Goal: Check status: Check status

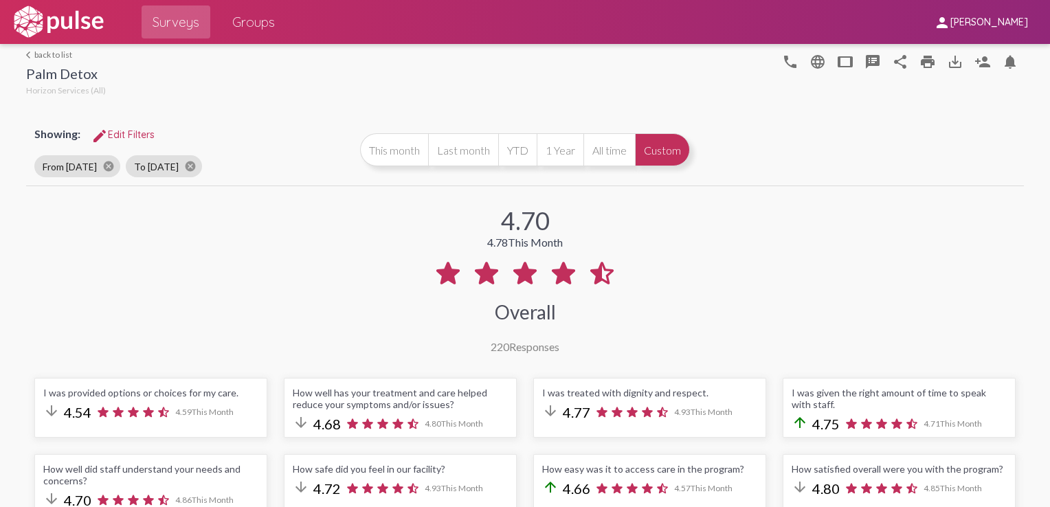
click at [43, 55] on link "arrow_back_ios back to list" at bounding box center [66, 54] width 80 height 10
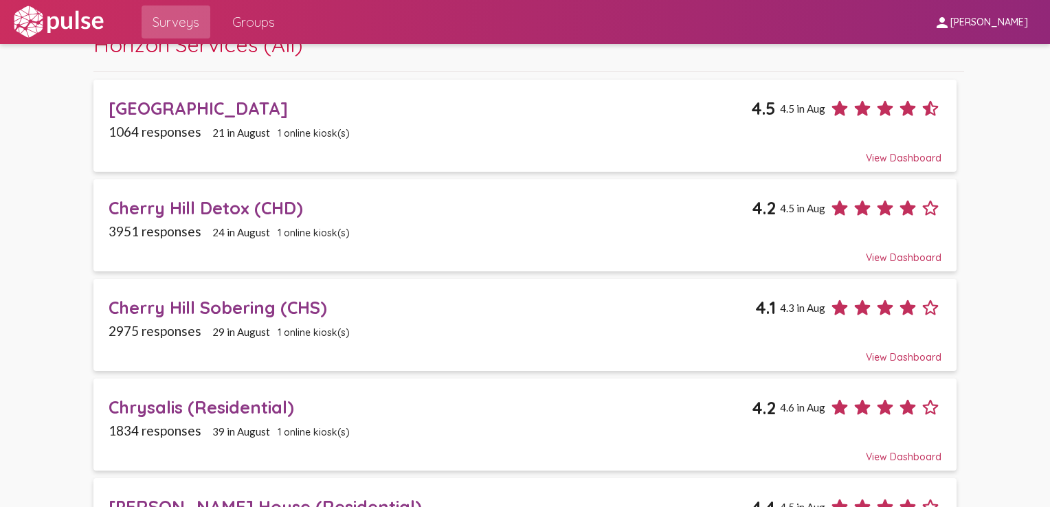
scroll to position [137, 0]
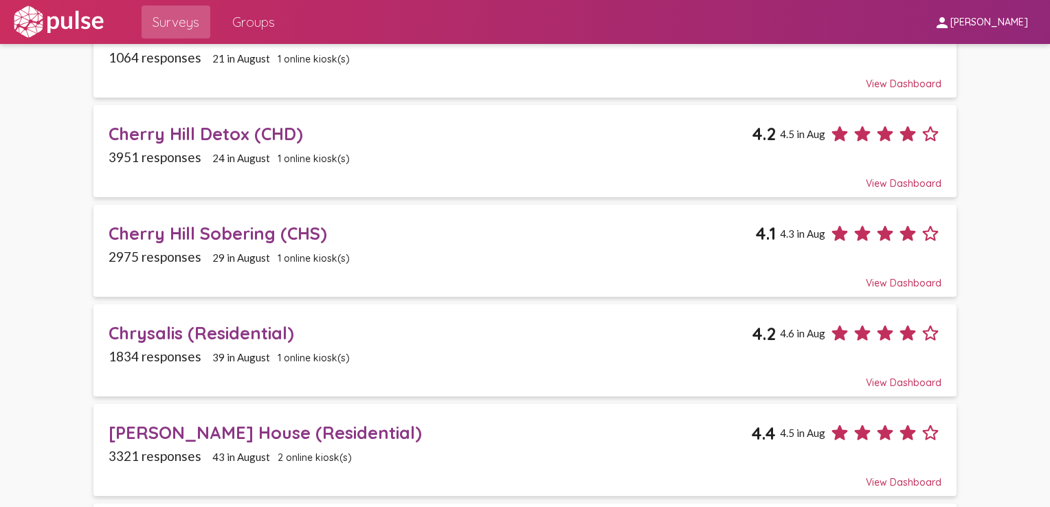
click at [214, 132] on div "Cherry Hill Detox (CHD)" at bounding box center [431, 133] width 644 height 21
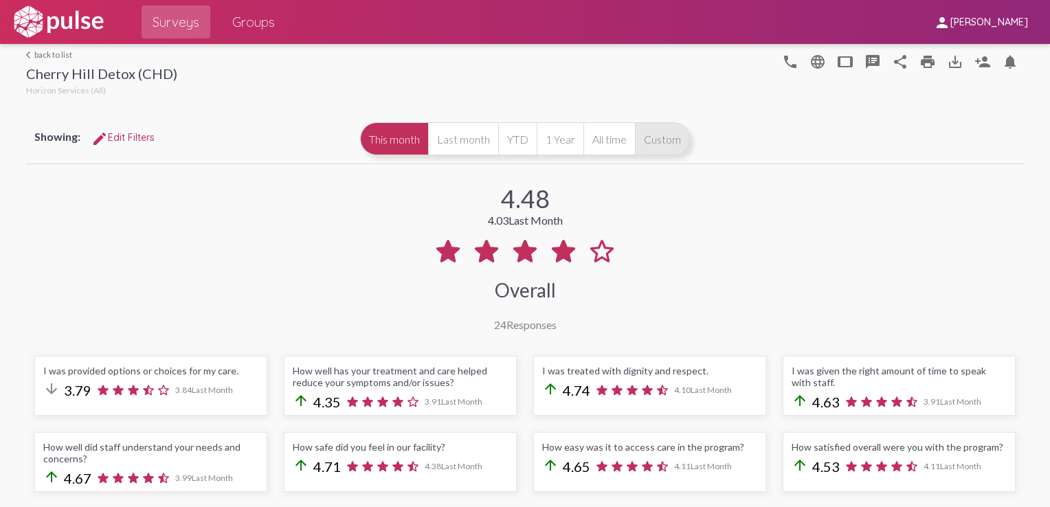
click at [650, 142] on button "Custom" at bounding box center [662, 138] width 55 height 33
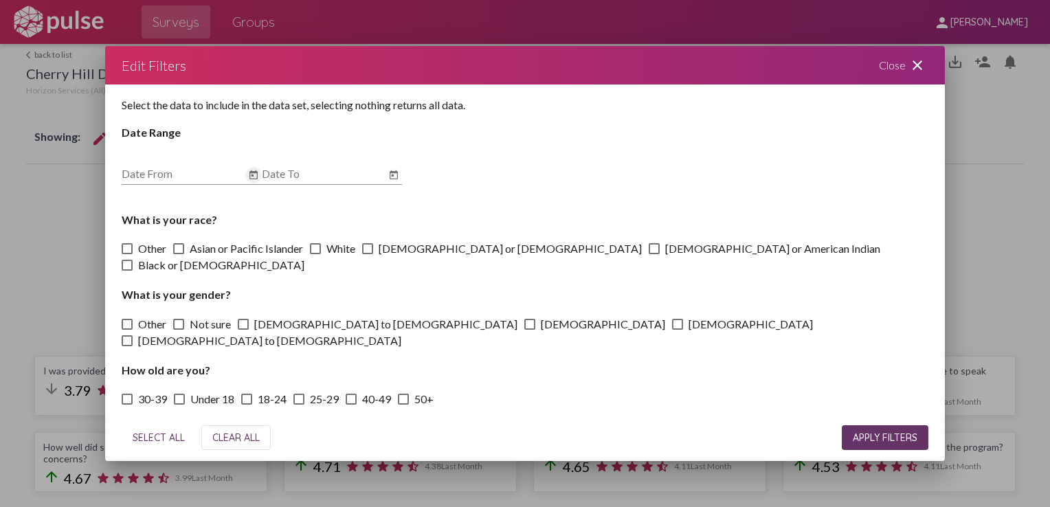
click at [251, 173] on icon "Open calendar" at bounding box center [253, 174] width 8 height 9
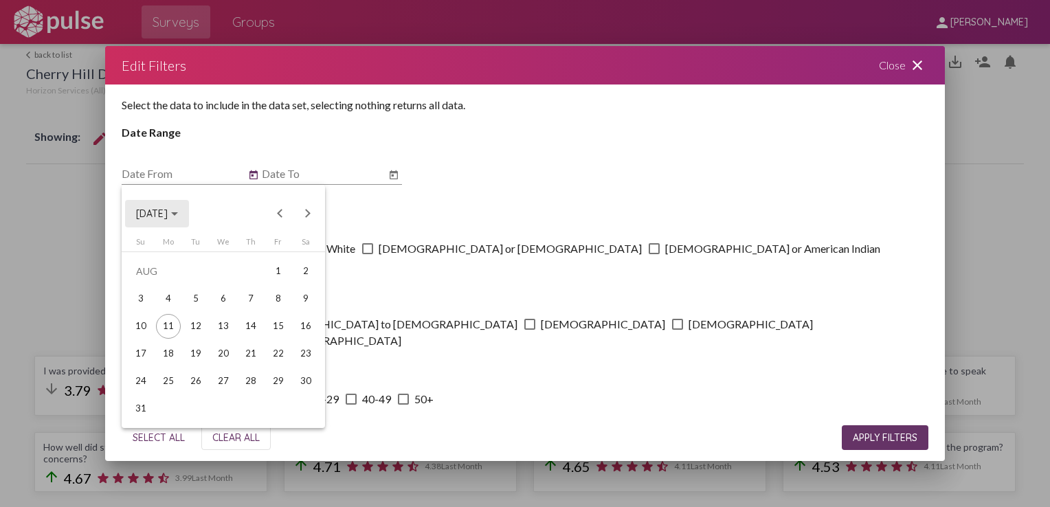
click at [168, 211] on span "[DATE]" at bounding box center [152, 214] width 32 height 12
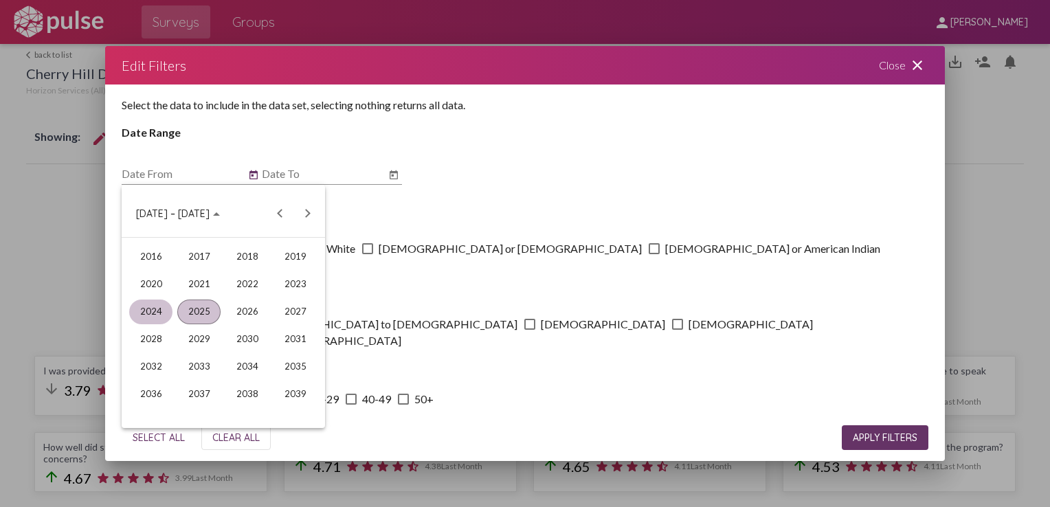
click at [163, 305] on div "2024" at bounding box center [150, 311] width 43 height 25
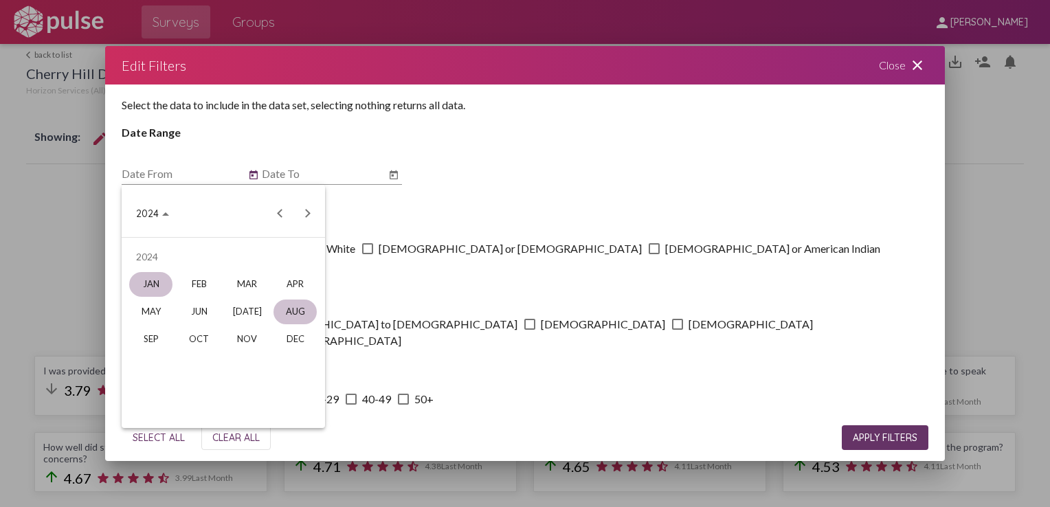
click at [155, 284] on div "JAN" at bounding box center [150, 284] width 43 height 25
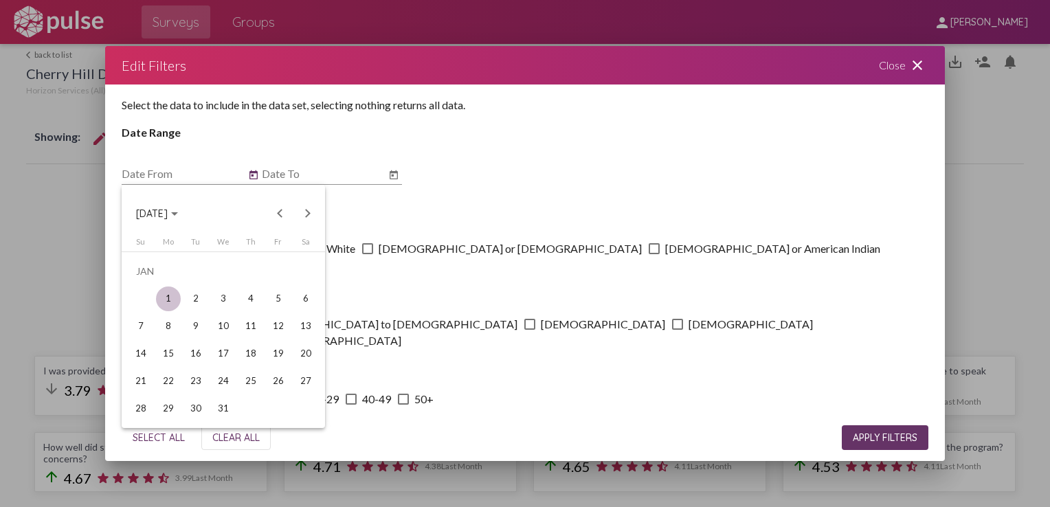
click at [177, 295] on div "1" at bounding box center [168, 298] width 25 height 25
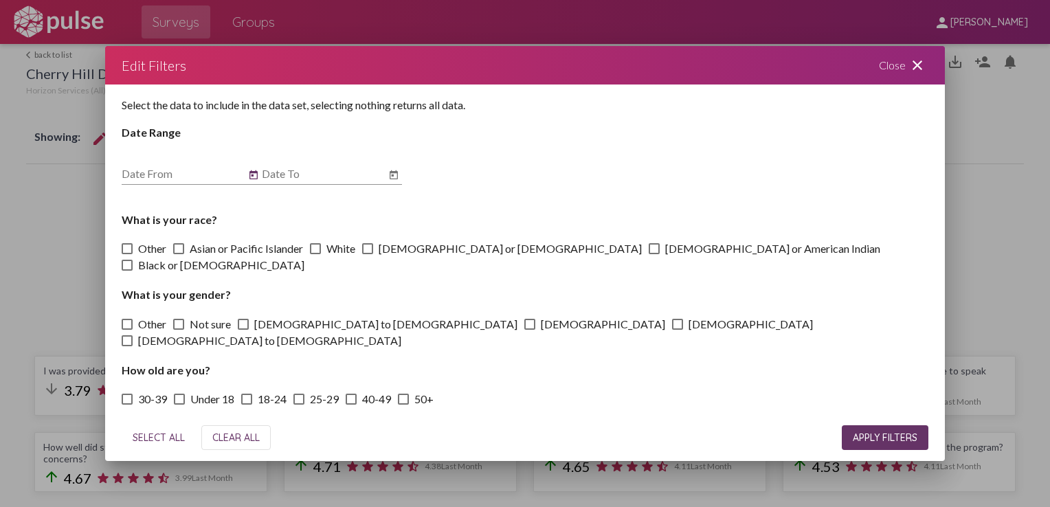
type input "[DATE]"
click at [394, 177] on icon "Open calendar" at bounding box center [393, 175] width 11 height 16
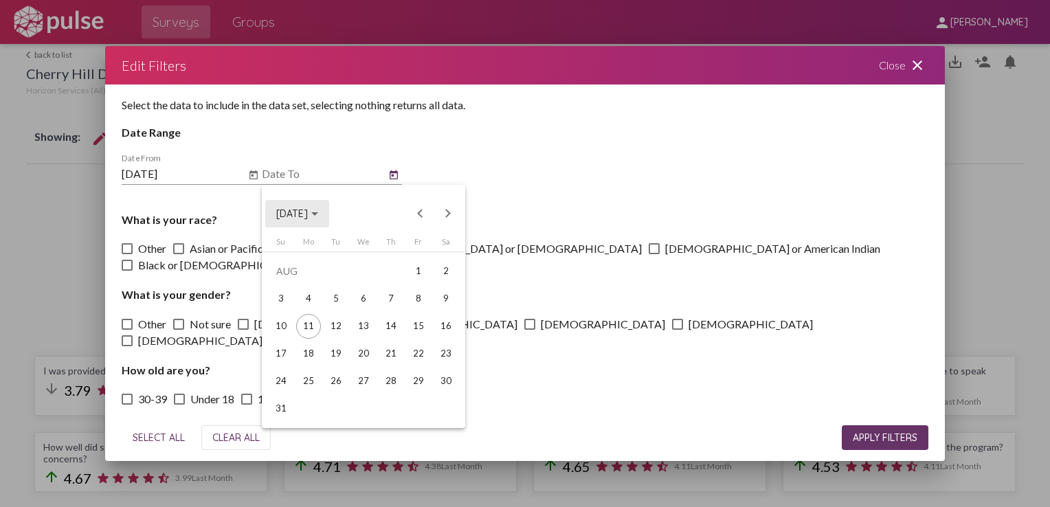
click at [308, 214] on span "[DATE]" at bounding box center [292, 214] width 32 height 12
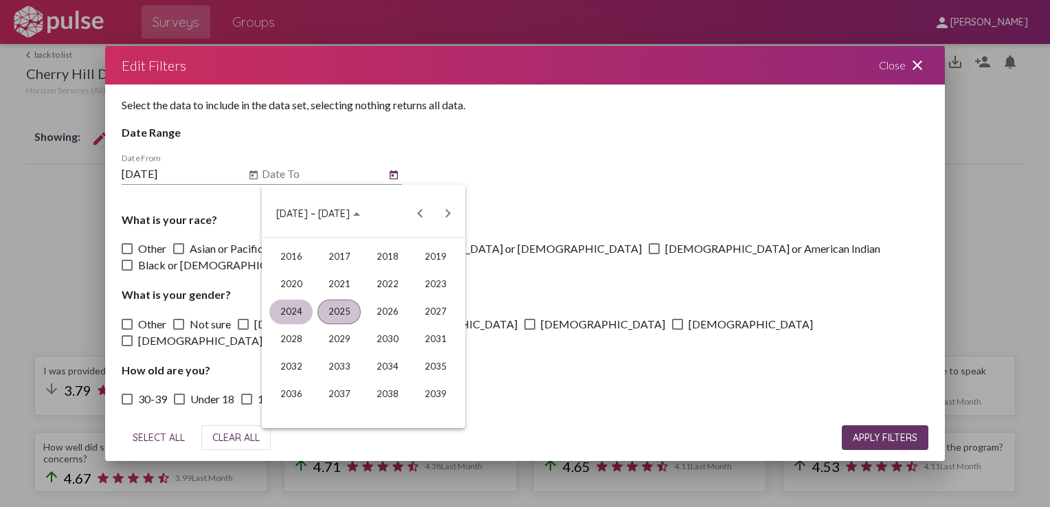
click at [280, 313] on div "2024" at bounding box center [290, 311] width 43 height 25
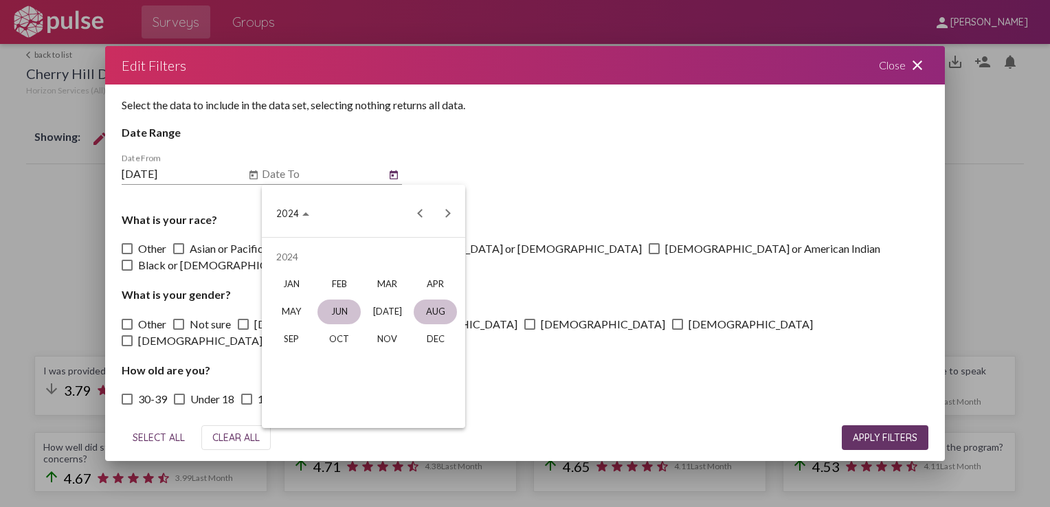
click at [341, 312] on div "JUN" at bounding box center [338, 311] width 43 height 25
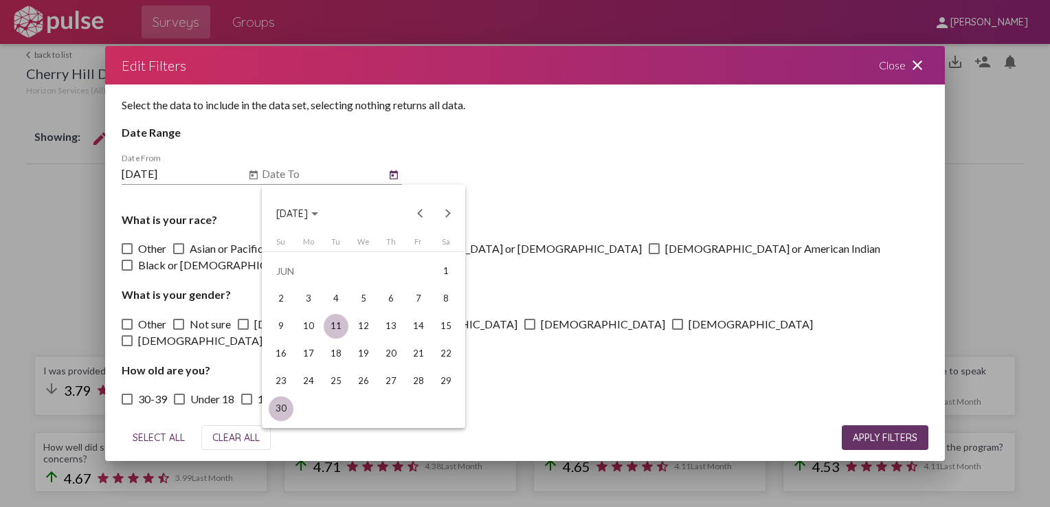
click at [290, 405] on div "30" at bounding box center [281, 408] width 25 height 25
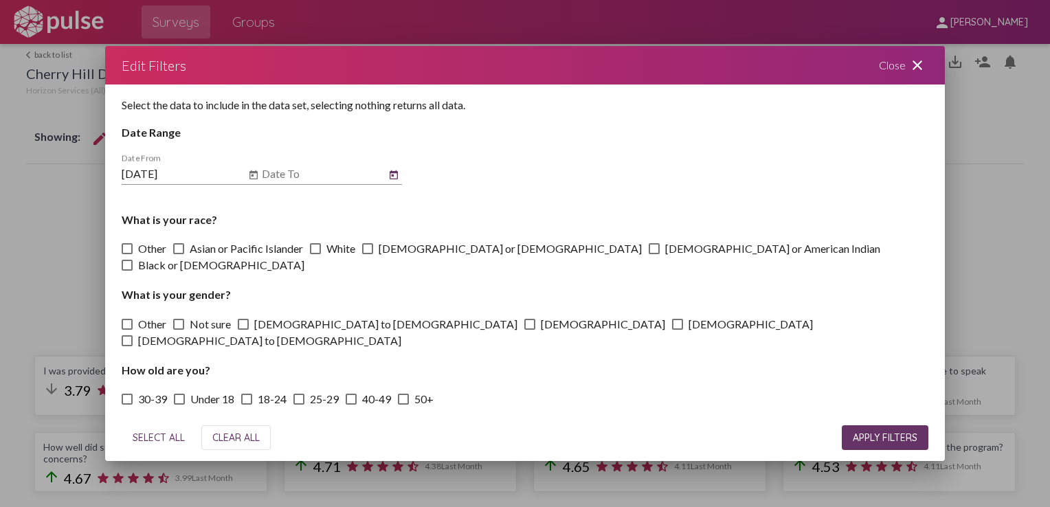
type input "[DATE]"
click at [872, 440] on span "APPLY FILTERS" at bounding box center [884, 437] width 65 height 12
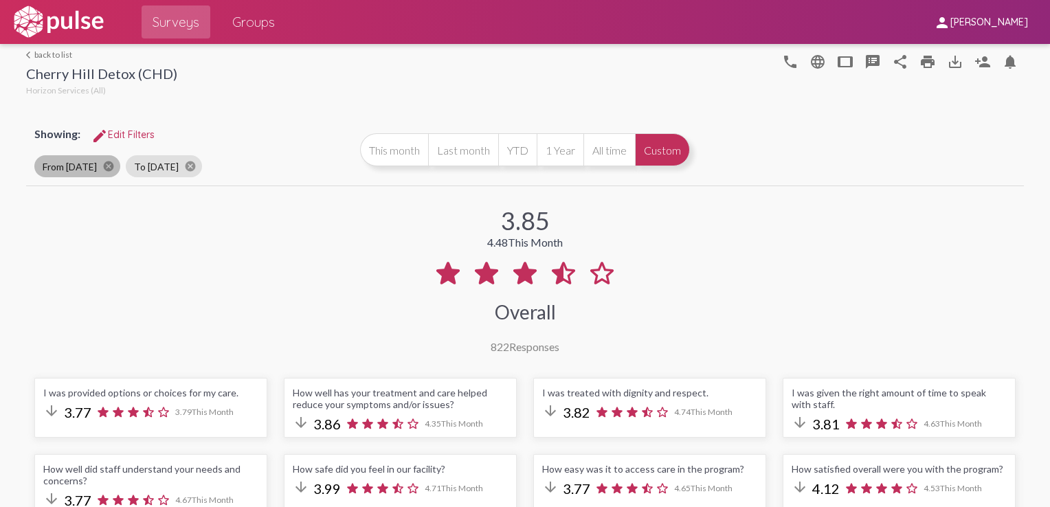
click at [67, 168] on mat-chip "From [DATE] cancel" at bounding box center [77, 166] width 86 height 22
click at [654, 151] on button "Custom" at bounding box center [662, 149] width 55 height 33
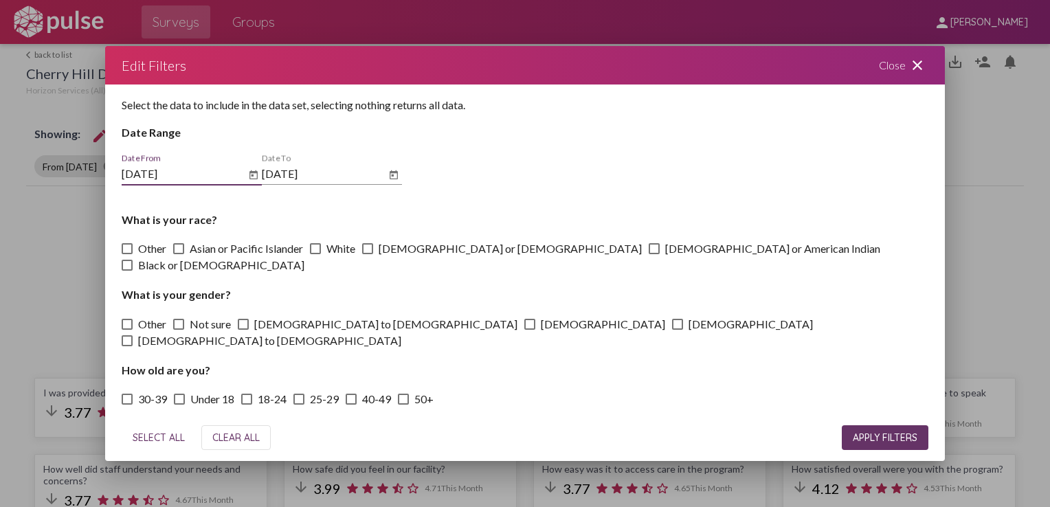
click at [176, 174] on input "[DATE]" at bounding box center [184, 174] width 124 height 12
click at [252, 175] on icon "Open calendar" at bounding box center [253, 174] width 8 height 9
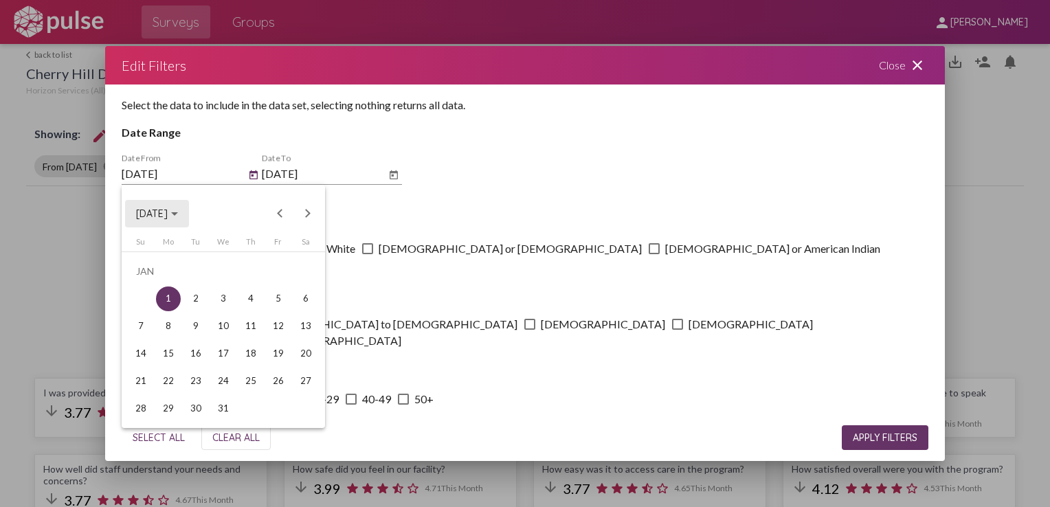
click at [178, 214] on span "[DATE]" at bounding box center [157, 213] width 42 height 12
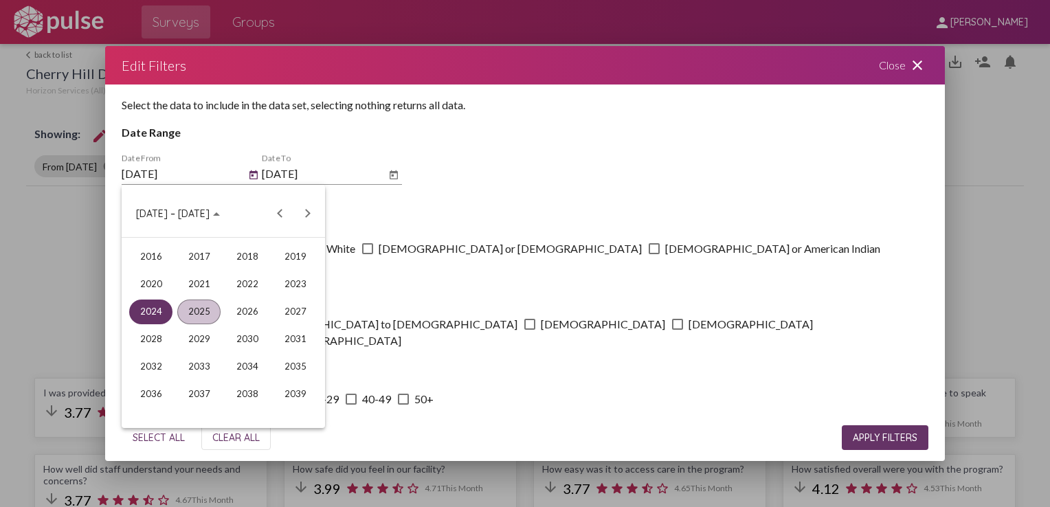
click at [194, 315] on div "2025" at bounding box center [198, 311] width 43 height 25
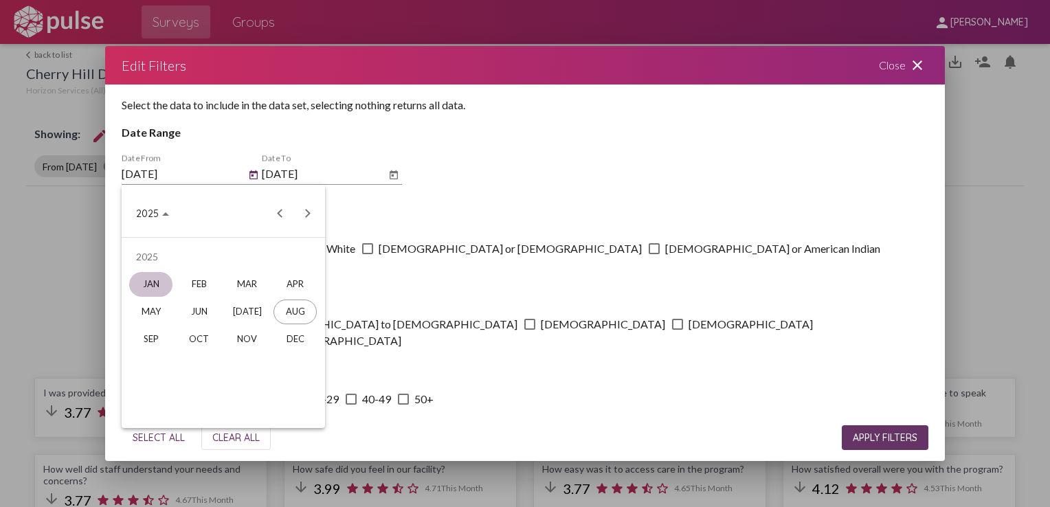
click at [155, 283] on div "JAN" at bounding box center [150, 284] width 43 height 25
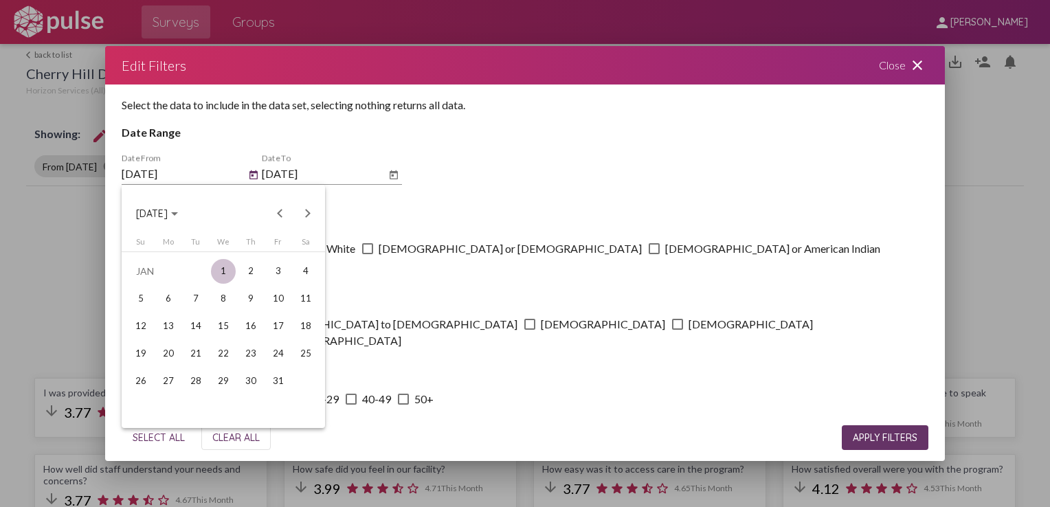
click at [220, 270] on div "1" at bounding box center [223, 271] width 25 height 25
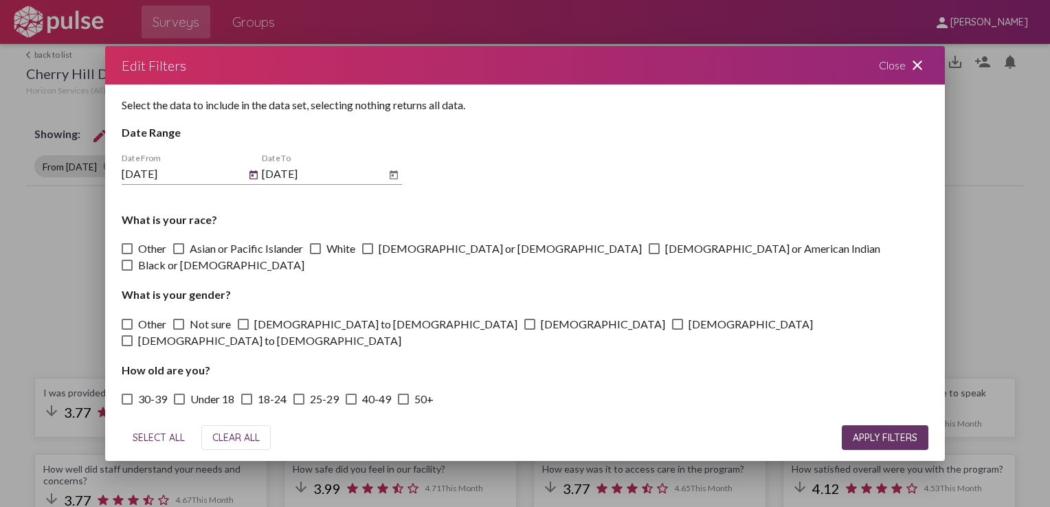
type input "[DATE]"
click at [397, 173] on icon "Open calendar" at bounding box center [393, 174] width 8 height 9
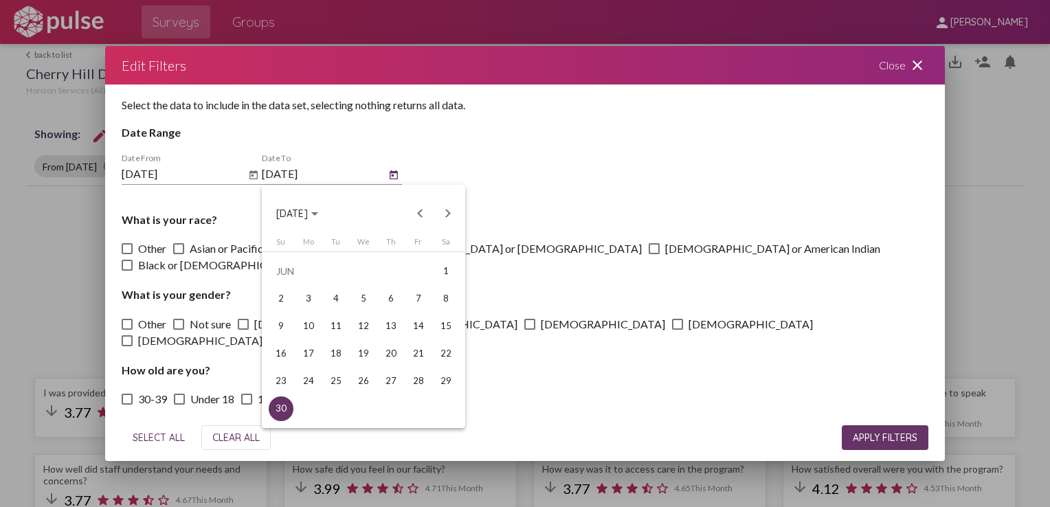
click at [324, 218] on button "[DATE]" at bounding box center [297, 213] width 64 height 27
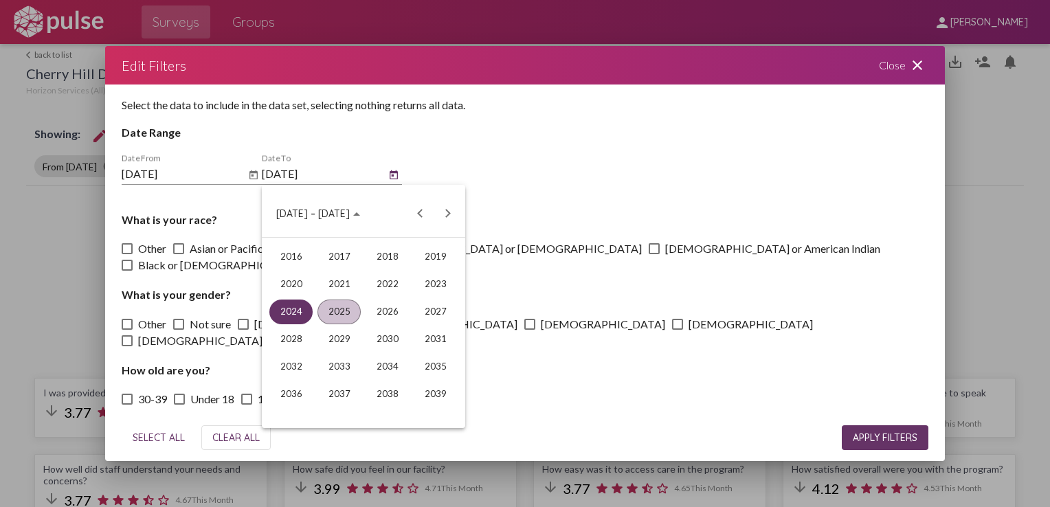
click at [326, 310] on div "2025" at bounding box center [338, 311] width 43 height 25
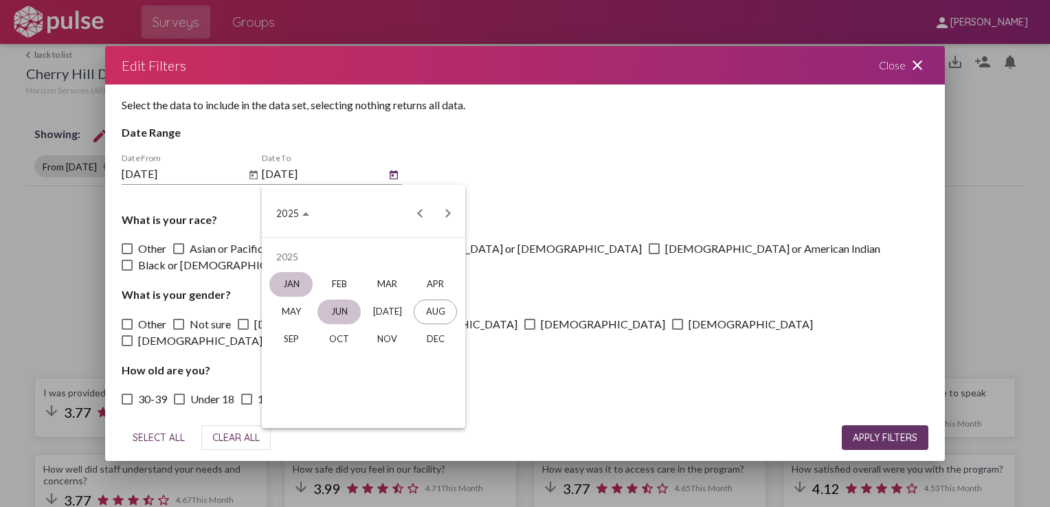
click at [294, 282] on div "JAN" at bounding box center [290, 284] width 43 height 25
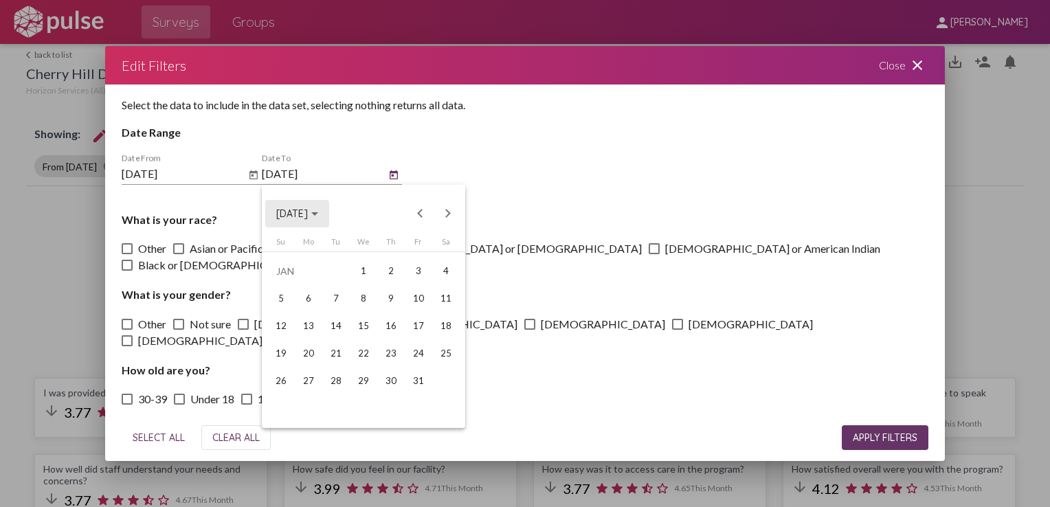
click at [289, 215] on span "[DATE]" at bounding box center [292, 214] width 32 height 12
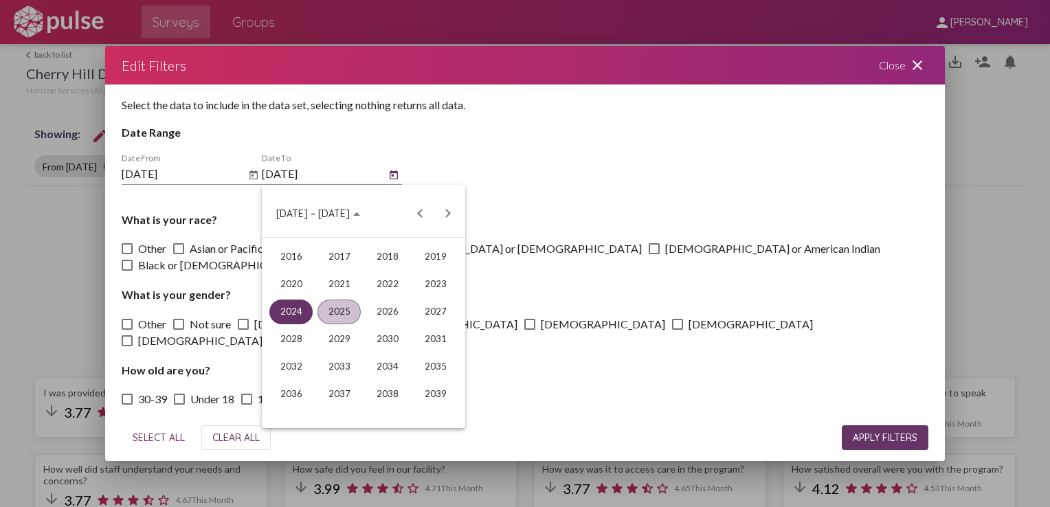
click at [286, 306] on div "2024" at bounding box center [290, 311] width 43 height 25
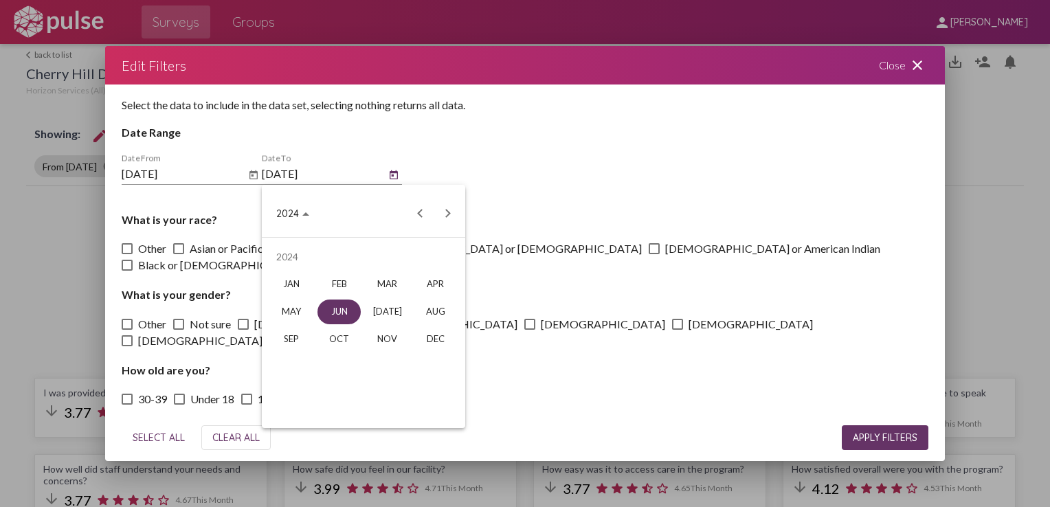
click at [343, 304] on div "JUN" at bounding box center [338, 311] width 43 height 25
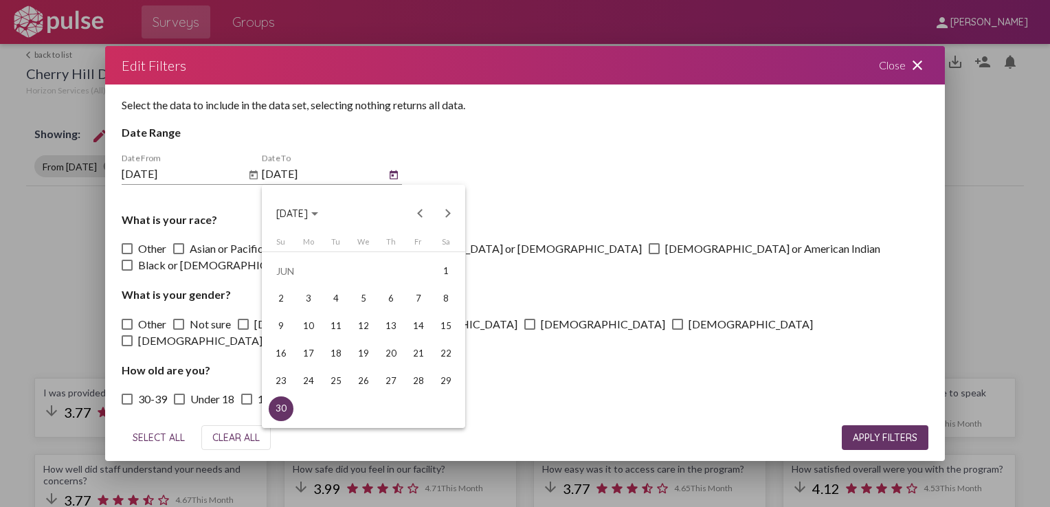
click at [282, 410] on div "30" at bounding box center [281, 408] width 25 height 25
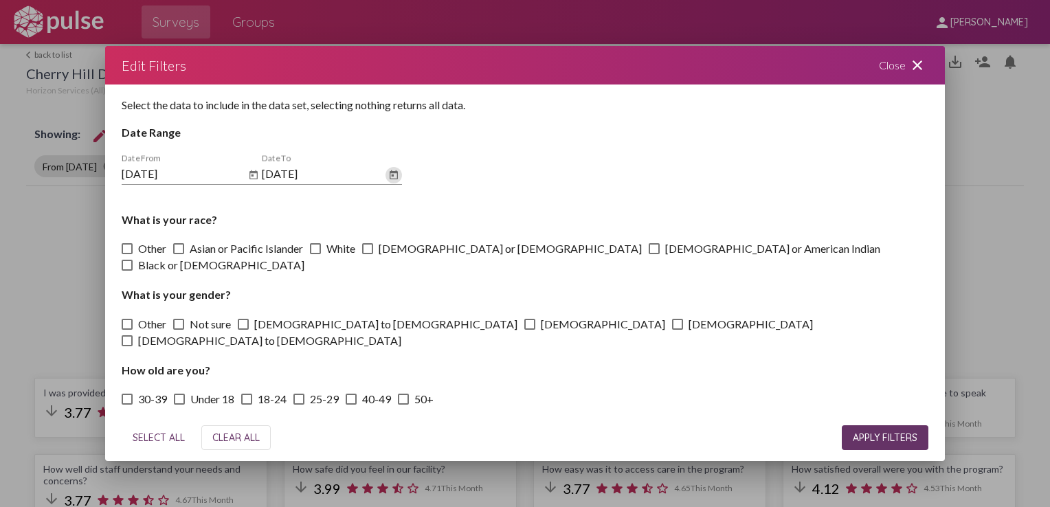
click at [310, 180] on div "[DATE] Date To" at bounding box center [324, 169] width 124 height 31
click at [310, 177] on input "[DATE]" at bounding box center [324, 174] width 124 height 12
click at [398, 177] on icon "Open calendar" at bounding box center [393, 175] width 11 height 16
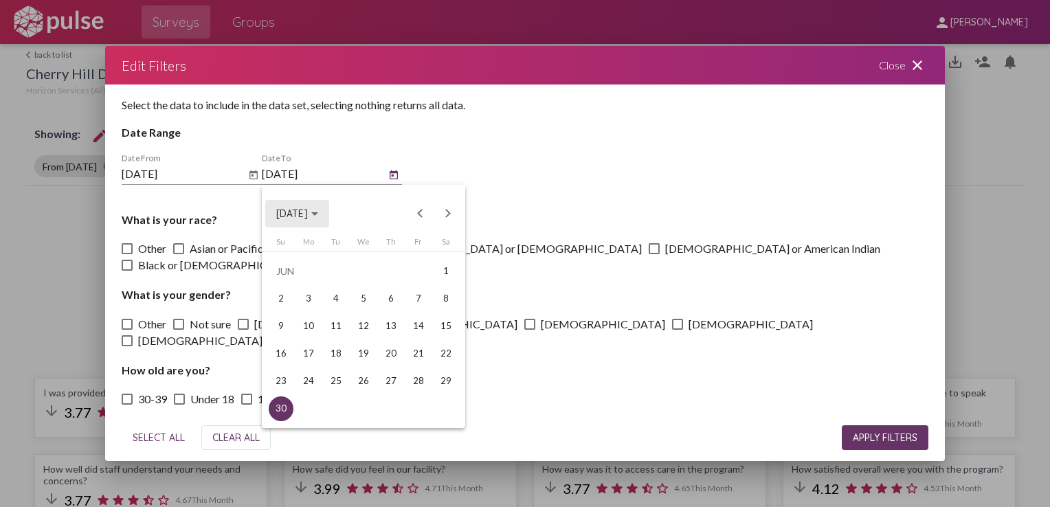
click at [308, 218] on span "[DATE]" at bounding box center [292, 214] width 32 height 12
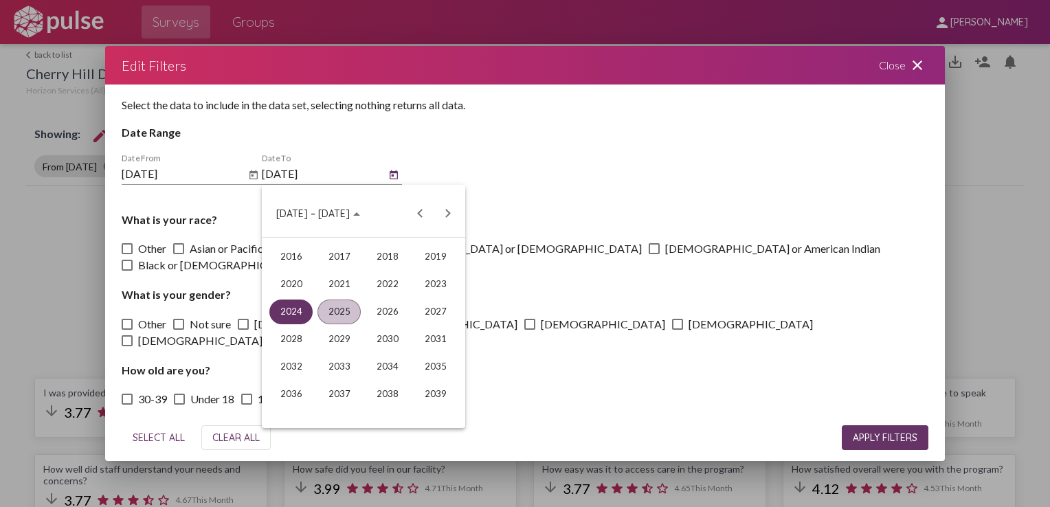
click at [332, 311] on div "2025" at bounding box center [338, 311] width 43 height 25
click at [352, 315] on div "JUN" at bounding box center [338, 311] width 43 height 25
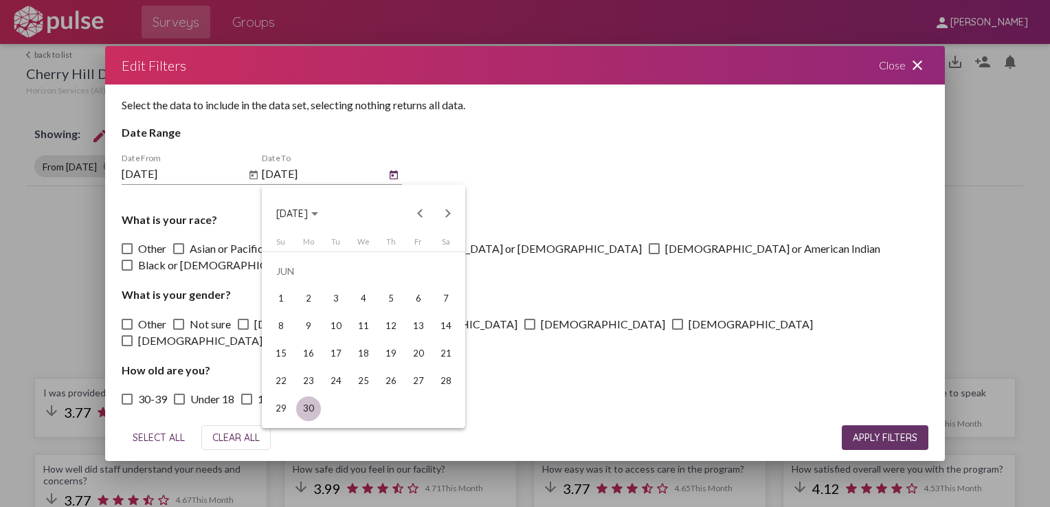
click at [313, 407] on div "30" at bounding box center [308, 408] width 25 height 25
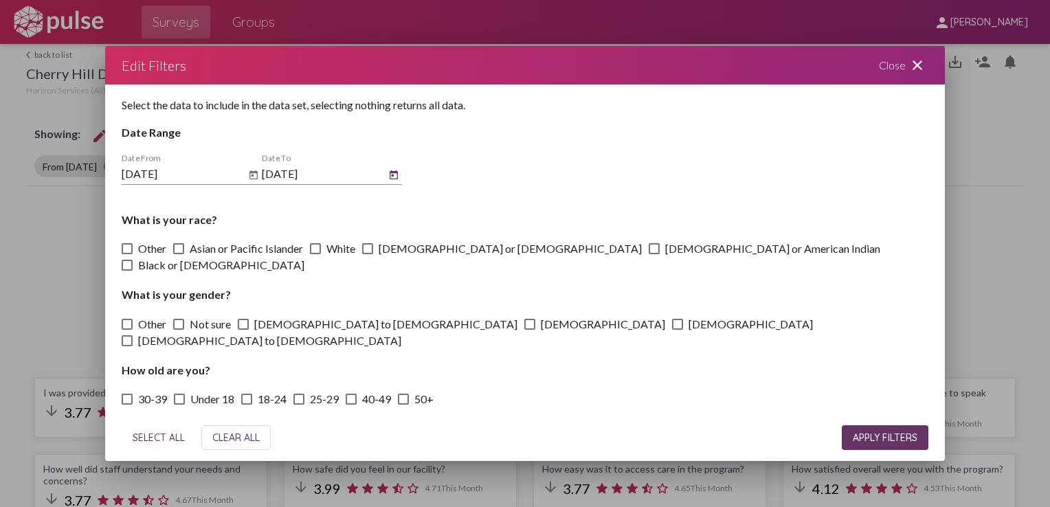
type input "[DATE]"
click at [892, 430] on button "APPLY FILTERS" at bounding box center [884, 437] width 87 height 25
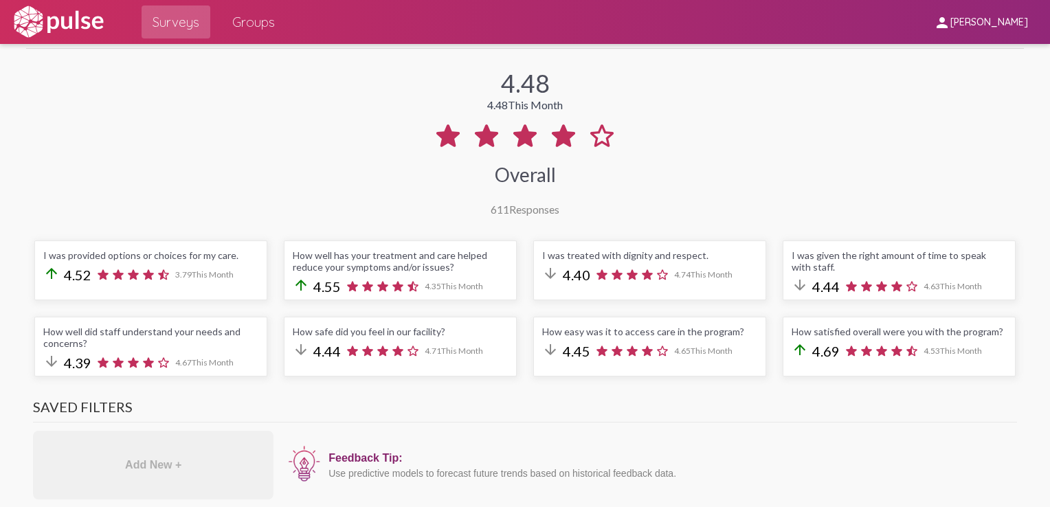
scroll to position [206, 0]
